Goal: Task Accomplishment & Management: Manage account settings

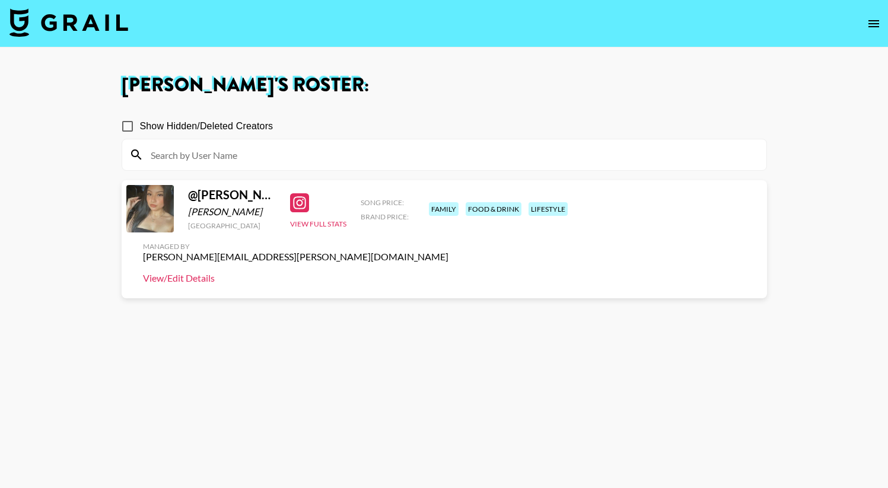
click at [448, 272] on link "View/Edit Details" at bounding box center [295, 278] width 305 height 12
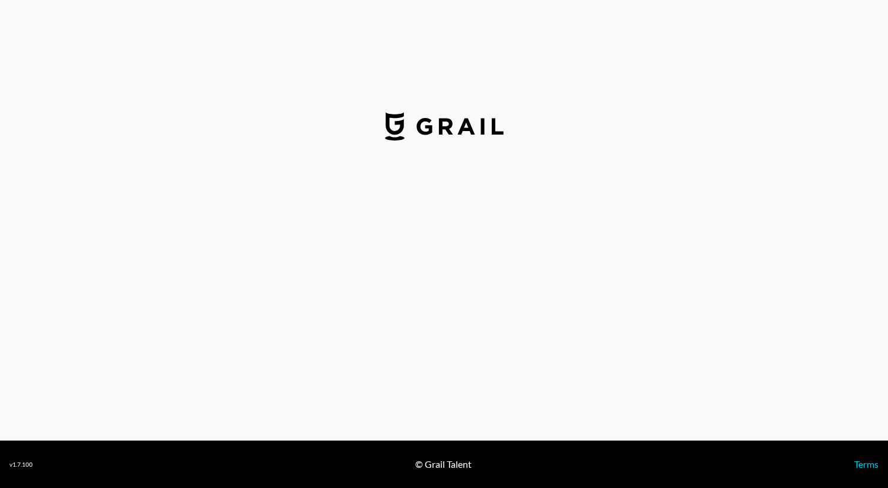
select select "USD"
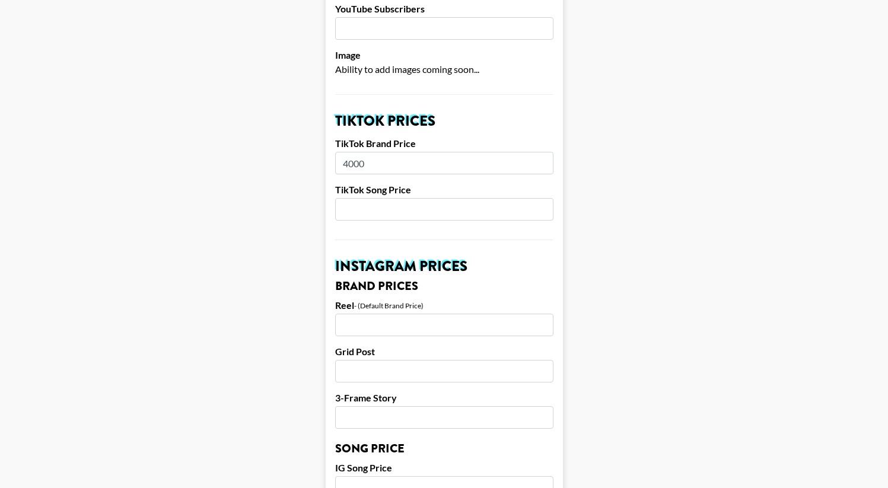
scroll to position [385, 0]
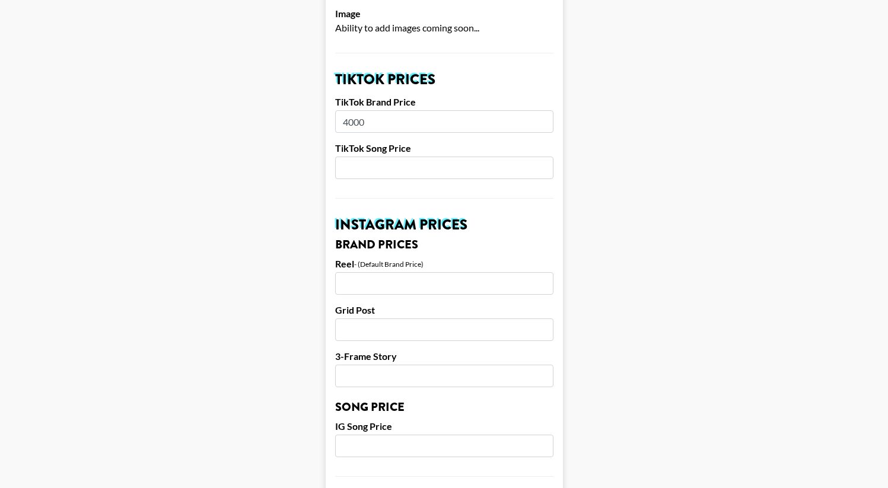
click at [412, 272] on input "number" at bounding box center [444, 283] width 218 height 23
type input "1800"
click at [482, 318] on input "number" at bounding box center [444, 329] width 218 height 23
type input "1500"
click at [502, 365] on input "number" at bounding box center [444, 376] width 218 height 23
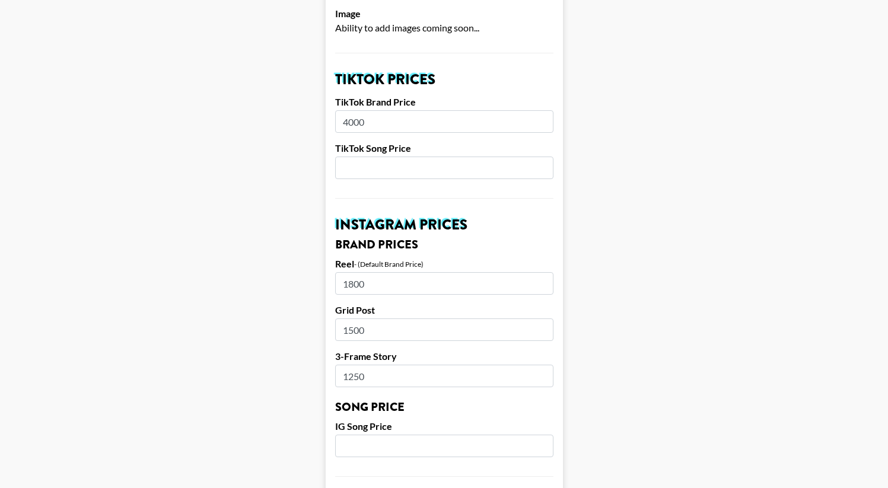
type input "1250"
click at [625, 293] on main "Airtable ID: recY9T4SYAcGiSSMA Manager(s) [PERSON_NAME][EMAIL_ADDRESS][PERSON_N…" at bounding box center [443, 428] width 869 height 1492
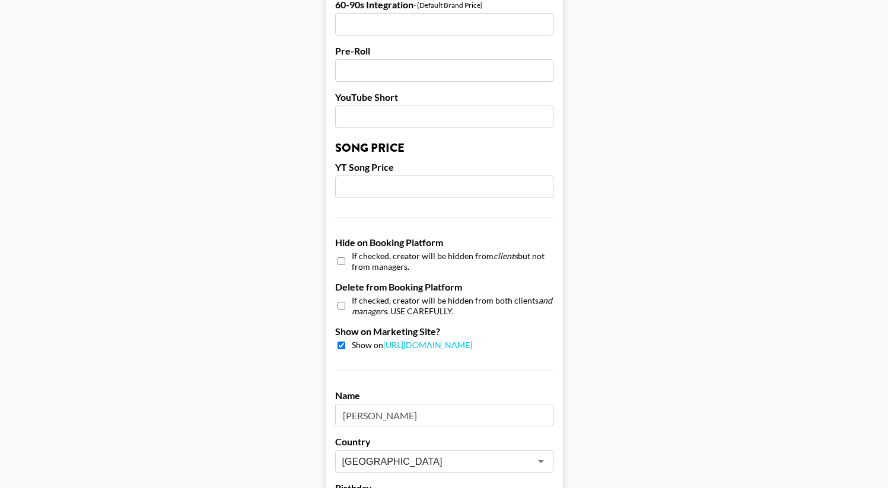
scroll to position [1121, 0]
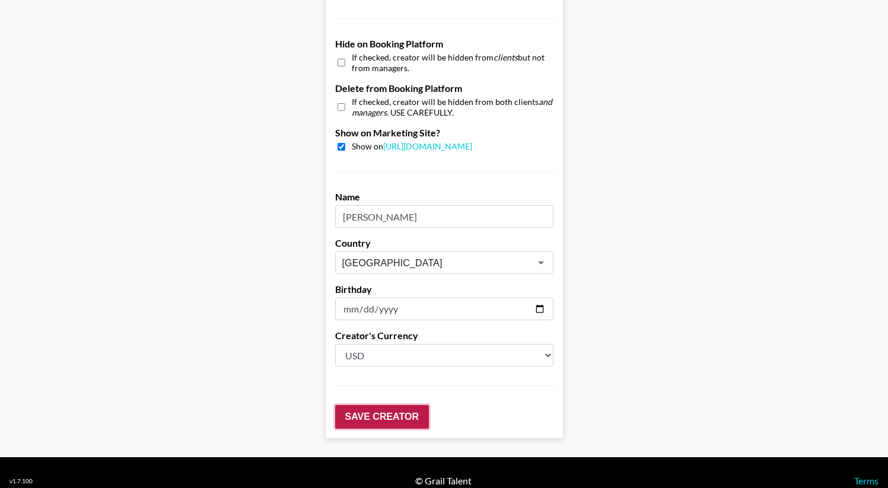
click at [390, 405] on input "Save Creator" at bounding box center [382, 417] width 94 height 24
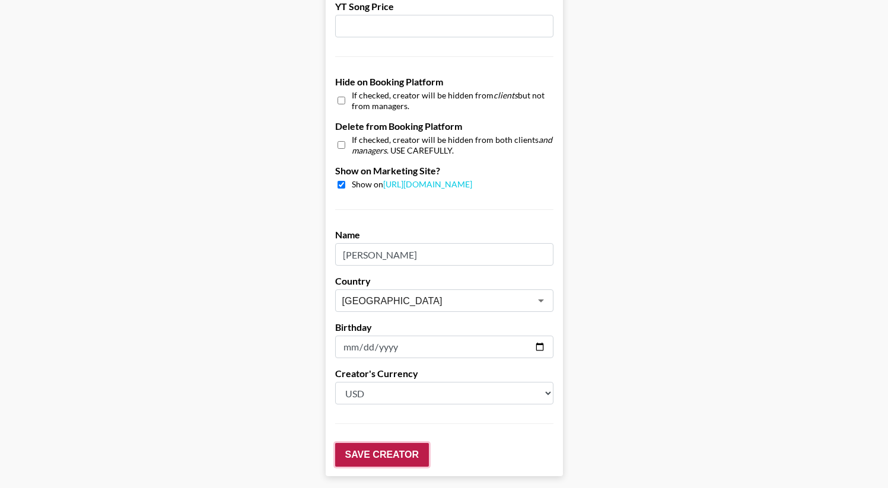
scroll to position [1158, 0]
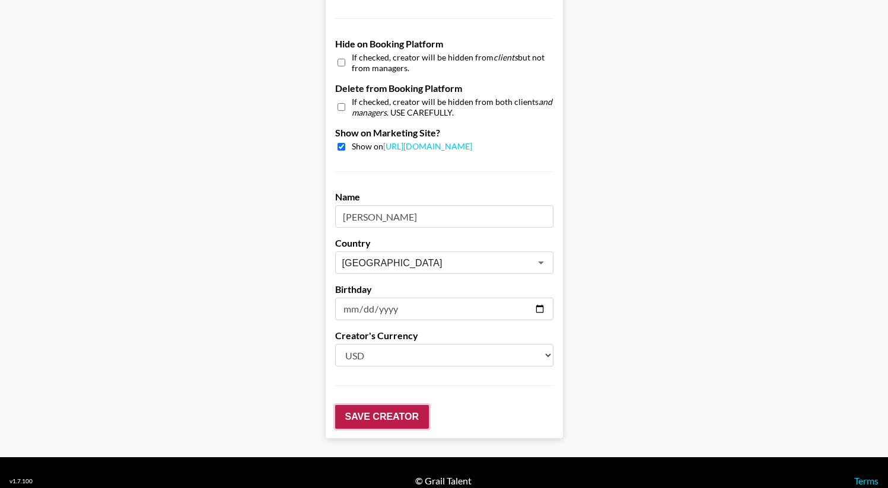
click at [359, 405] on input "Save Creator" at bounding box center [382, 417] width 94 height 24
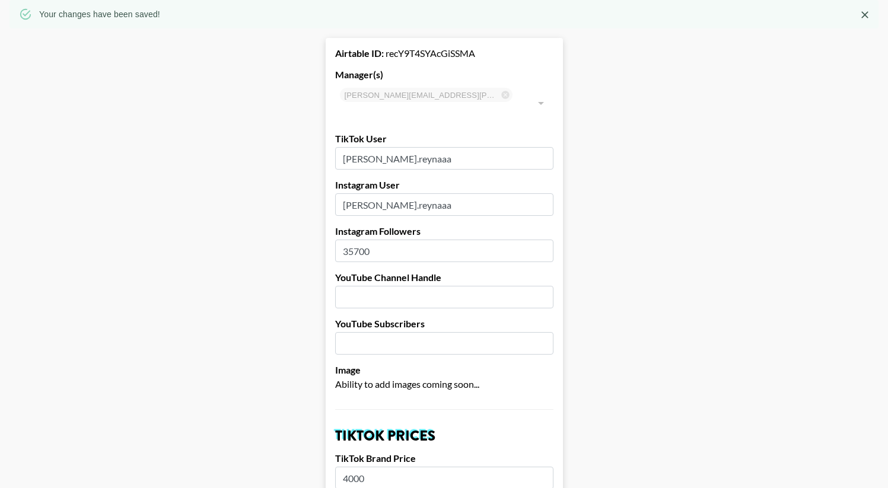
scroll to position [0, 0]
